Goal: Transaction & Acquisition: Subscribe to service/newsletter

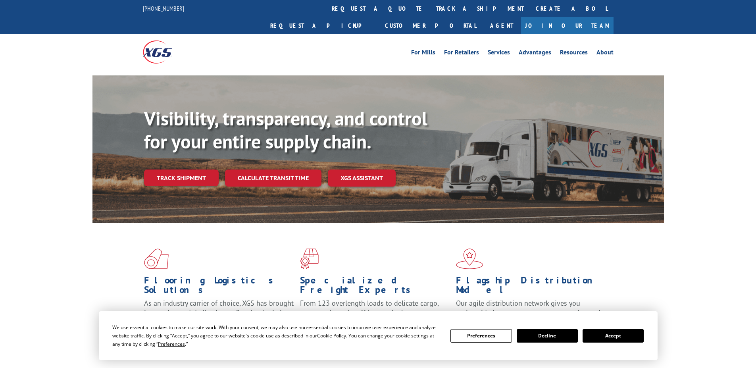
click at [202, 170] on div "Visibility, transparency, and control for your entire supply chain. Track shipm…" at bounding box center [404, 162] width 520 height 111
click at [179, 170] on link "Track shipment" at bounding box center [181, 178] width 75 height 17
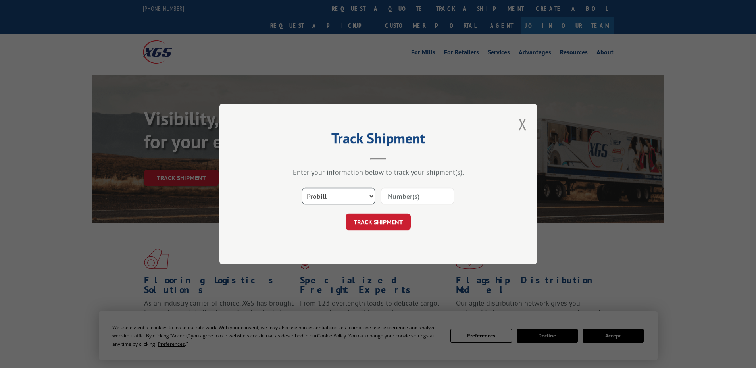
select select "po"
click at [302, 188] on select "Select category... Probill BOL PO" at bounding box center [338, 196] width 73 height 17
click at [430, 195] on input at bounding box center [417, 196] width 73 height 17
type input "2839688"
click at [404, 218] on button "TRACK SHIPMENT" at bounding box center [378, 222] width 65 height 17
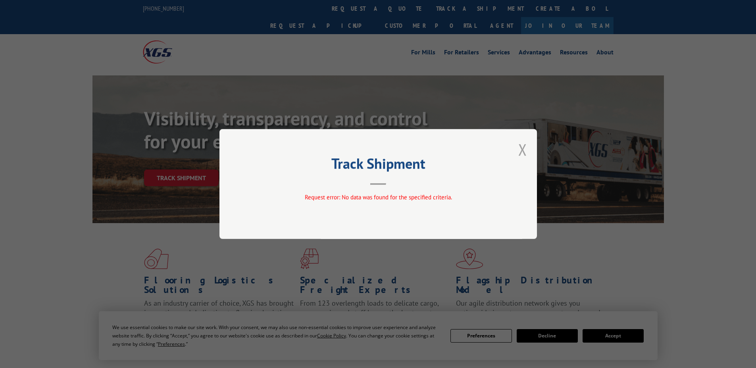
click at [525, 145] on button "Close modal" at bounding box center [523, 149] width 9 height 21
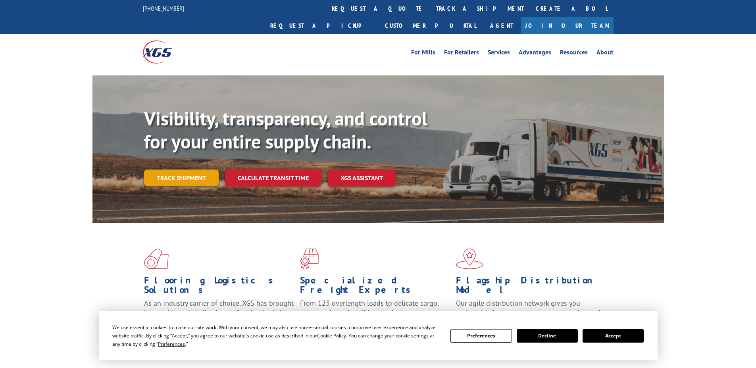
click at [181, 170] on link "Track shipment" at bounding box center [181, 178] width 75 height 17
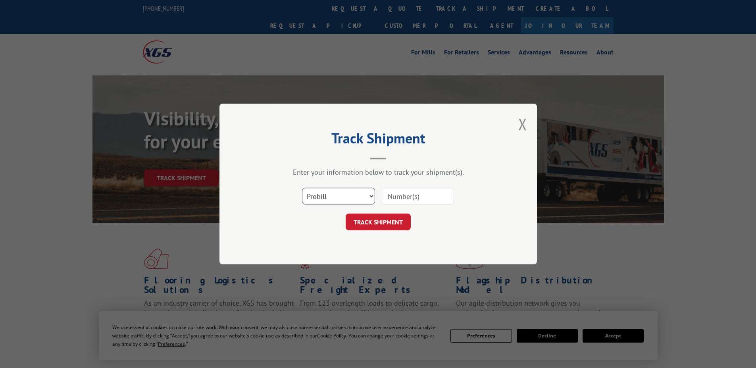
select select "bol"
click at [302, 188] on select "Select category... Probill BOL PO" at bounding box center [338, 196] width 73 height 17
click at [422, 200] on input at bounding box center [417, 196] width 73 height 17
type input "3"
type input "2839688"
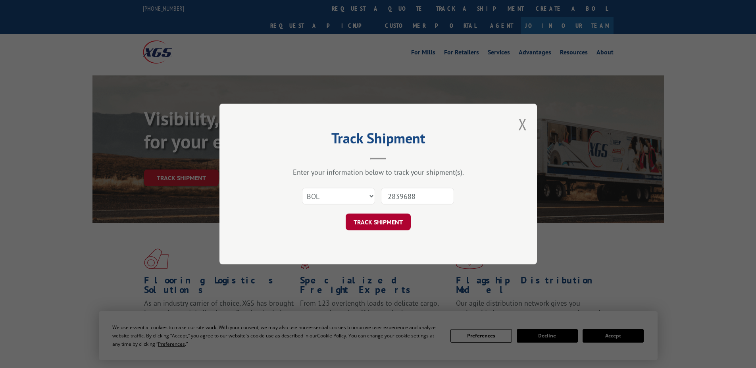
click at [379, 226] on button "TRACK SHIPMENT" at bounding box center [378, 222] width 65 height 17
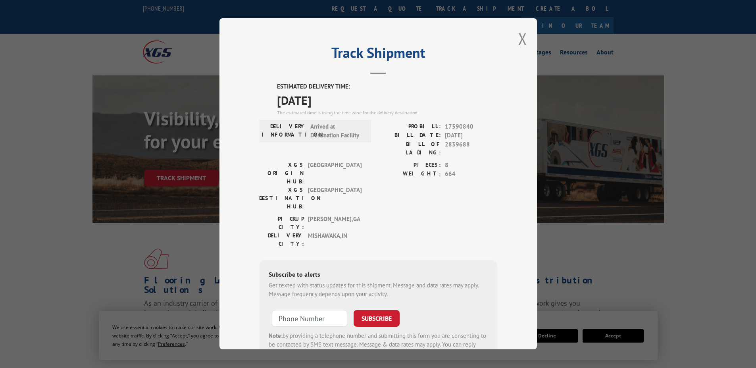
click at [314, 310] on input at bounding box center [309, 318] width 75 height 17
type input "+1 (___) ___-____"
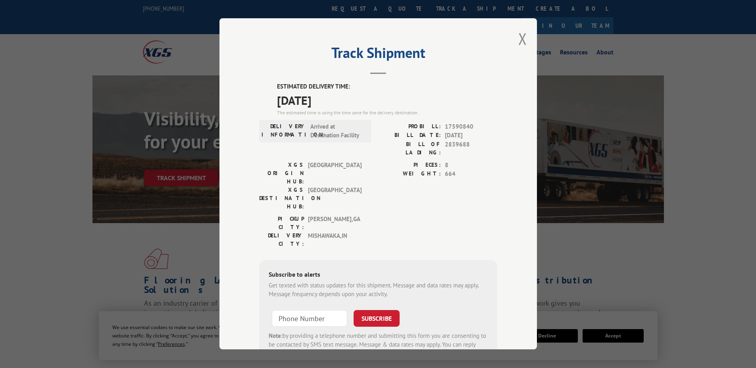
type input "+1 (___) ___-____"
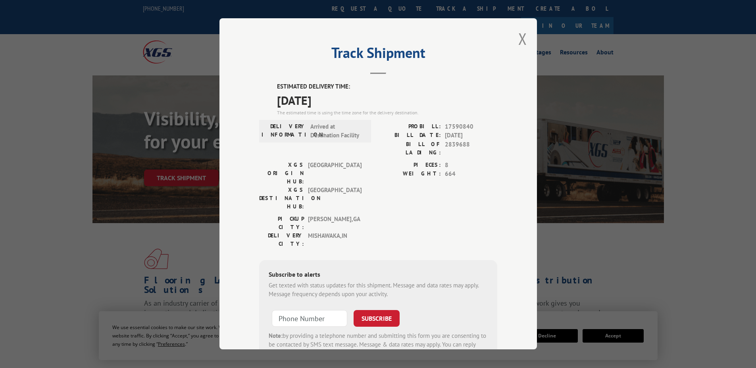
type input "+1 (___) ___-____"
type input "[PHONE_NUMBER]"
click at [372, 310] on button "SUBSCRIBE" at bounding box center [377, 318] width 46 height 17
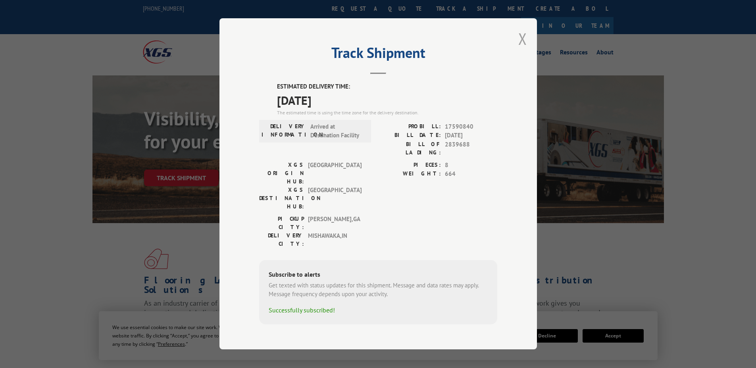
click at [523, 47] on button "Close modal" at bounding box center [523, 38] width 9 height 21
